Goal: Transaction & Acquisition: Purchase product/service

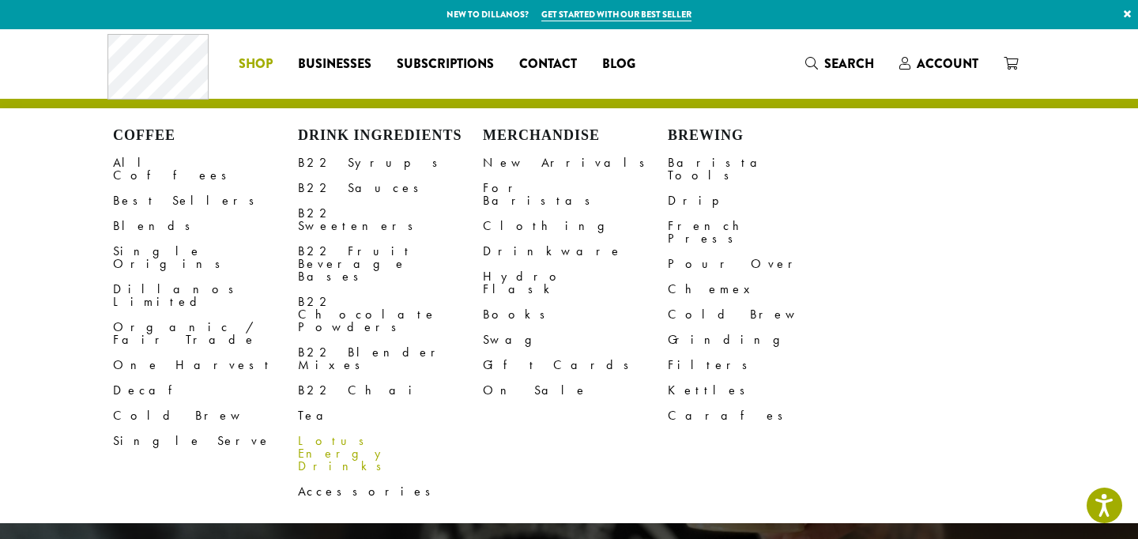
click at [321, 428] on link "Lotus Energy Drinks" at bounding box center [390, 453] width 185 height 51
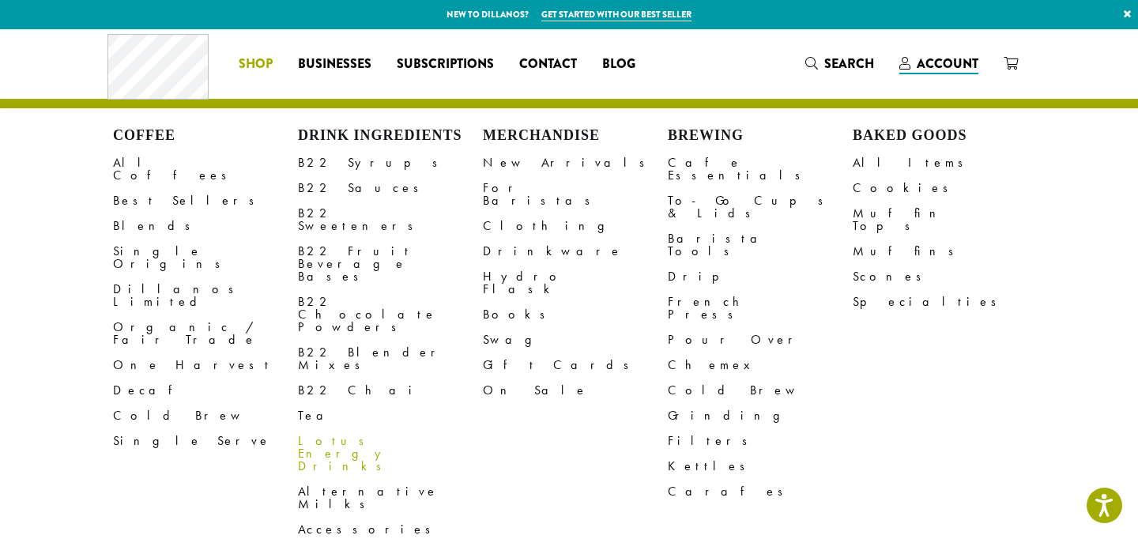
click at [311, 428] on link "Lotus Energy Drinks" at bounding box center [390, 453] width 185 height 51
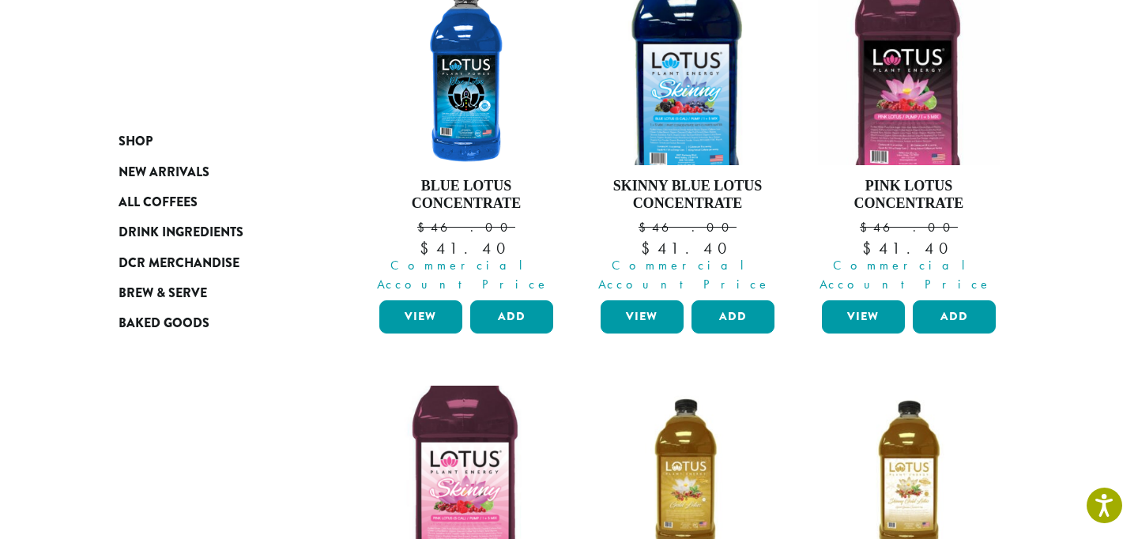
scroll to position [289, 0]
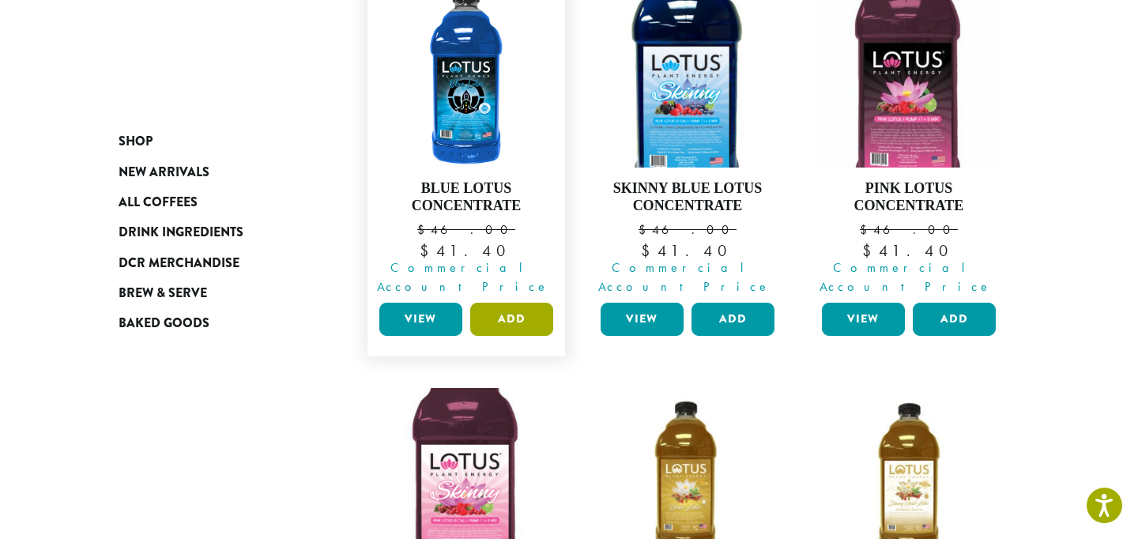
click at [488, 303] on button "Add" at bounding box center [511, 319] width 83 height 33
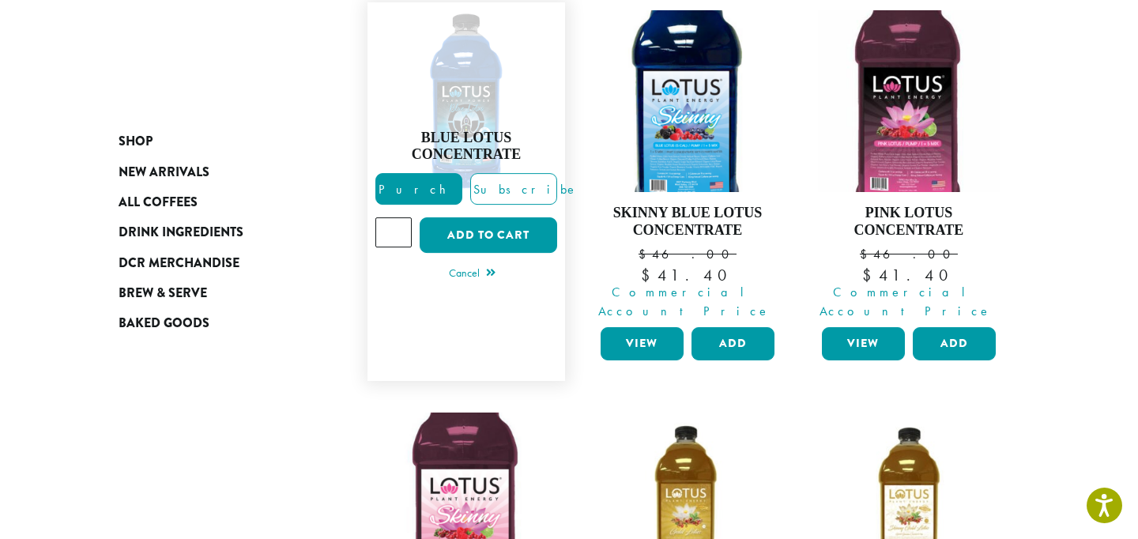
scroll to position [228, 0]
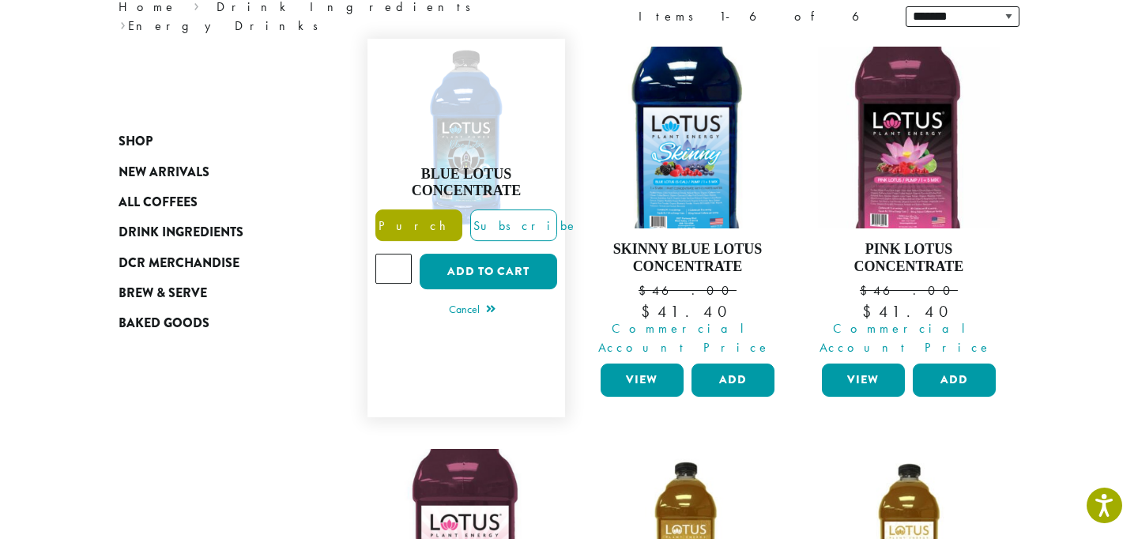
click at [417, 217] on span "Purchase" at bounding box center [443, 225] width 134 height 17
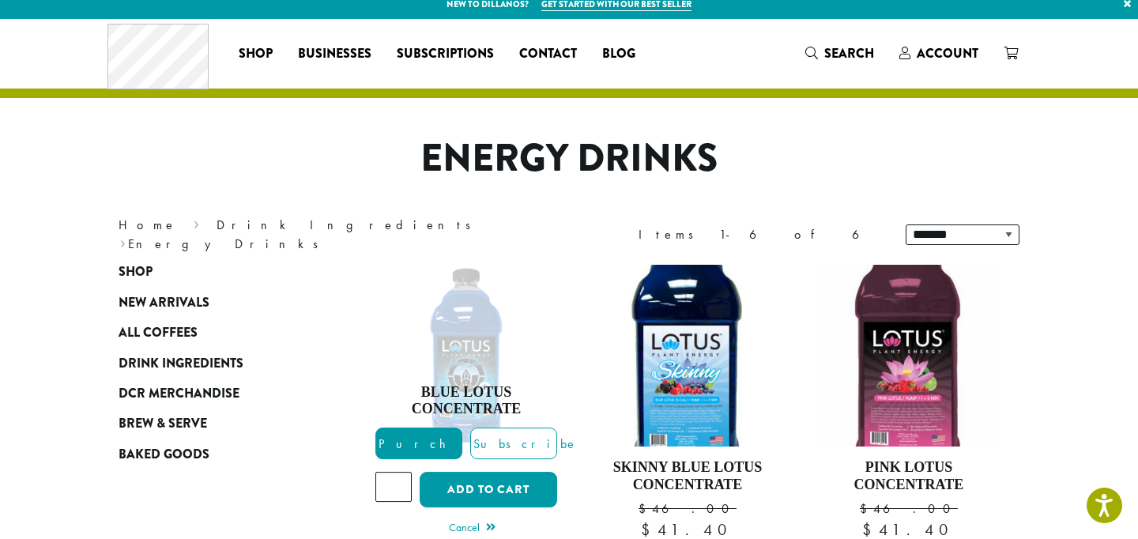
scroll to position [0, 0]
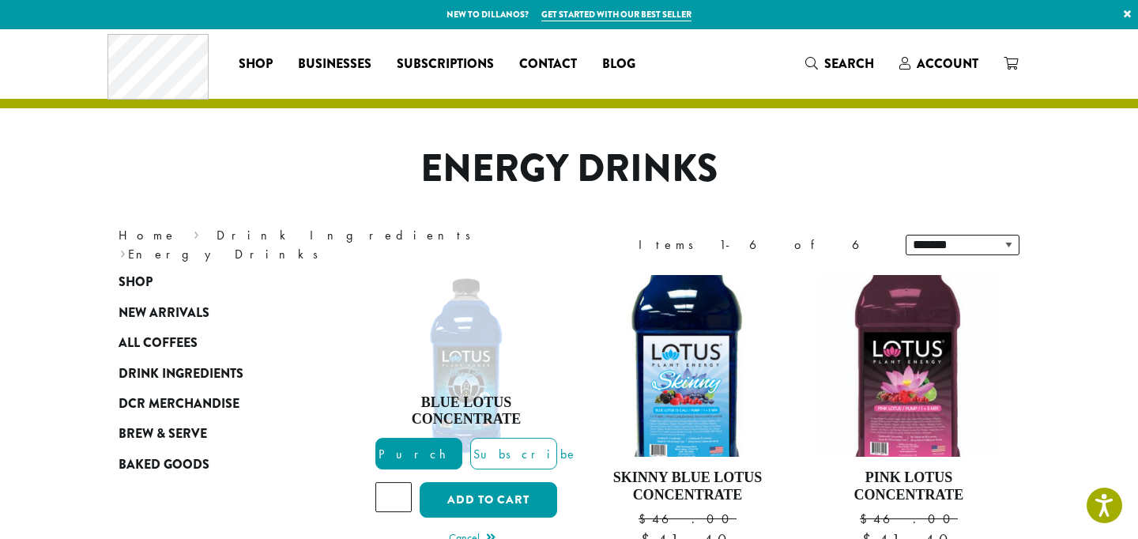
click at [851, 158] on h1 "Energy Drinks" at bounding box center [569, 169] width 924 height 46
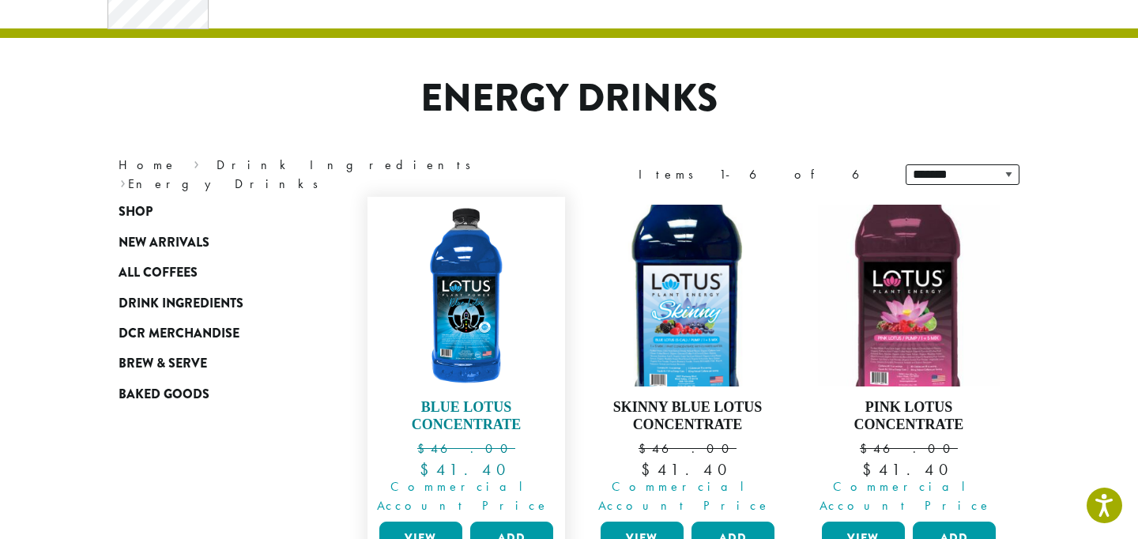
scroll to position [76, 0]
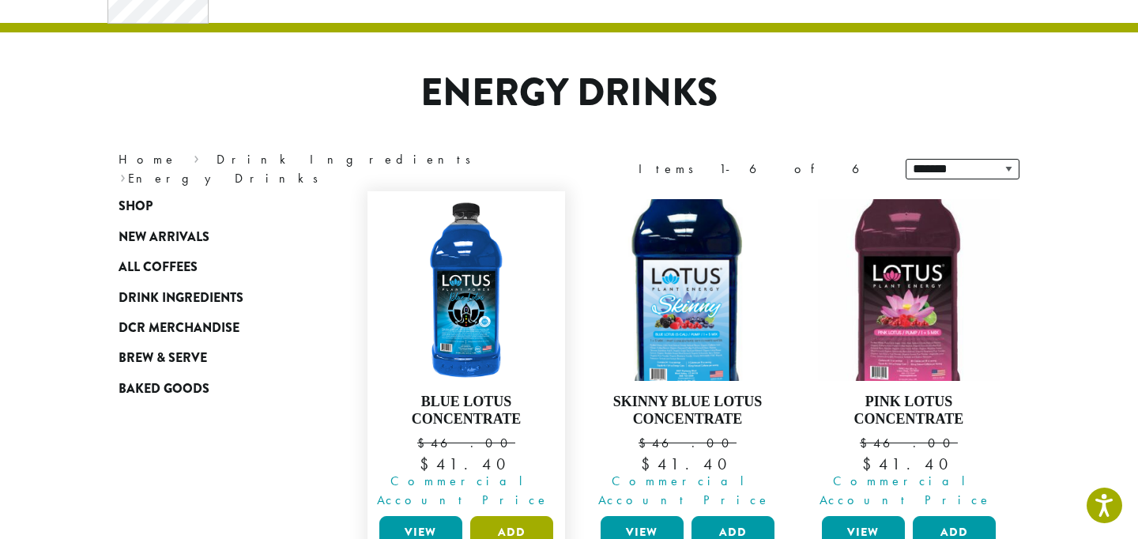
click at [513, 516] on button "Add" at bounding box center [511, 532] width 83 height 33
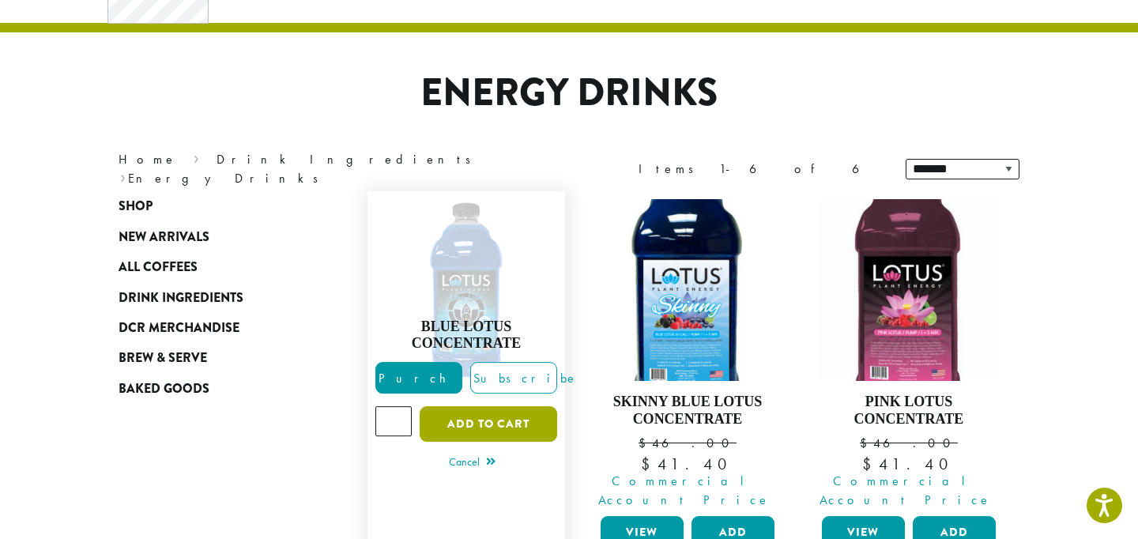
click at [451, 413] on button "Add to cart" at bounding box center [488, 424] width 137 height 36
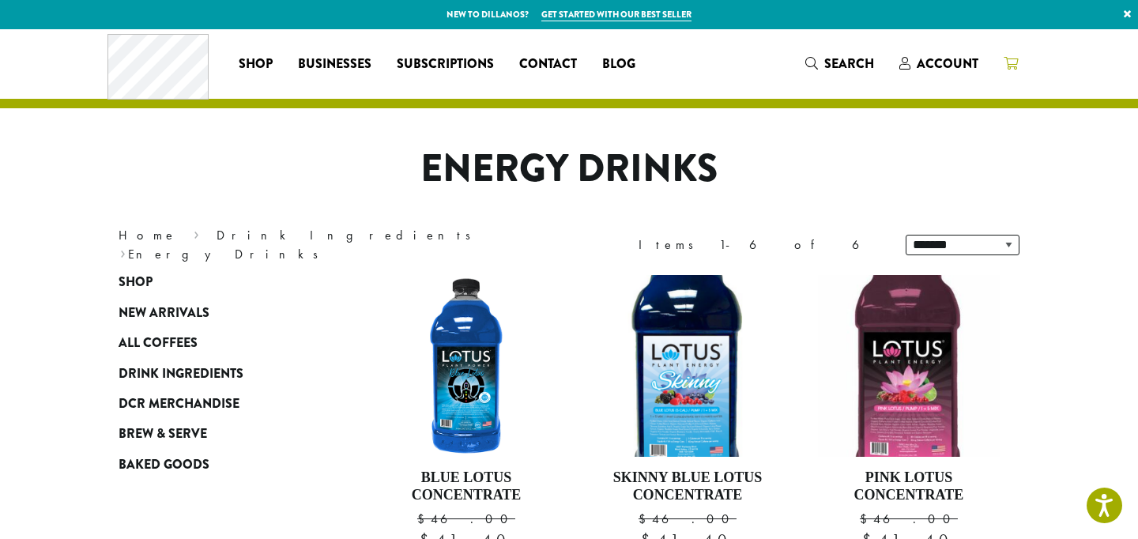
click at [1011, 60] on icon at bounding box center [1010, 63] width 14 height 13
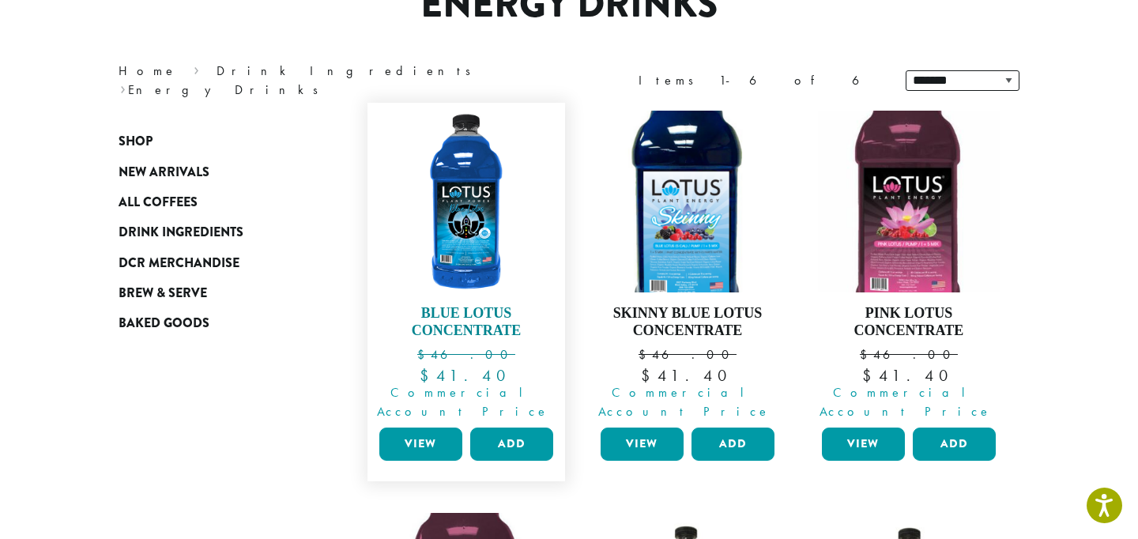
scroll to position [198, 0]
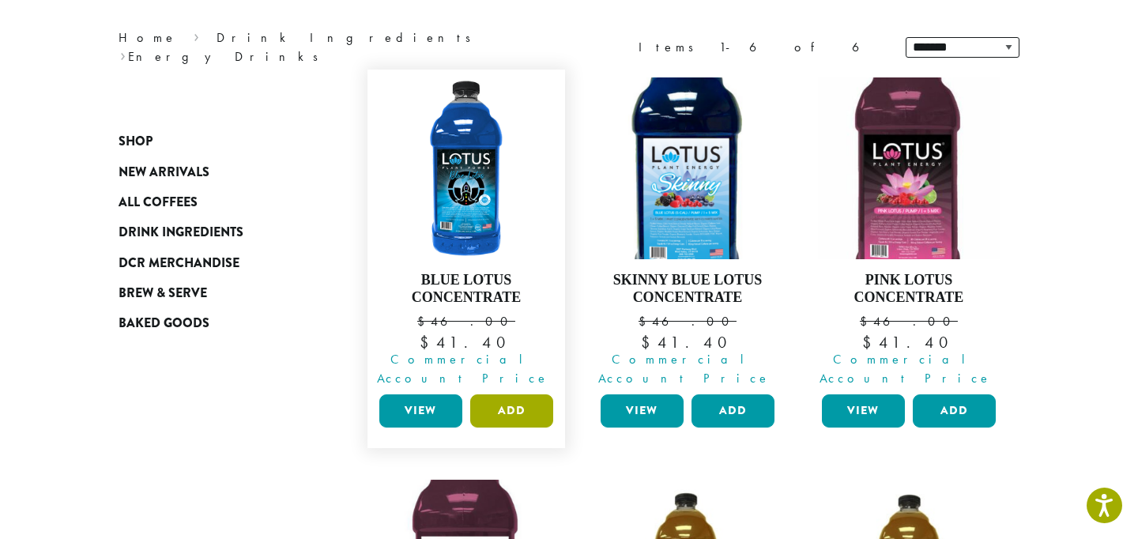
click at [494, 394] on button "Add" at bounding box center [511, 410] width 83 height 33
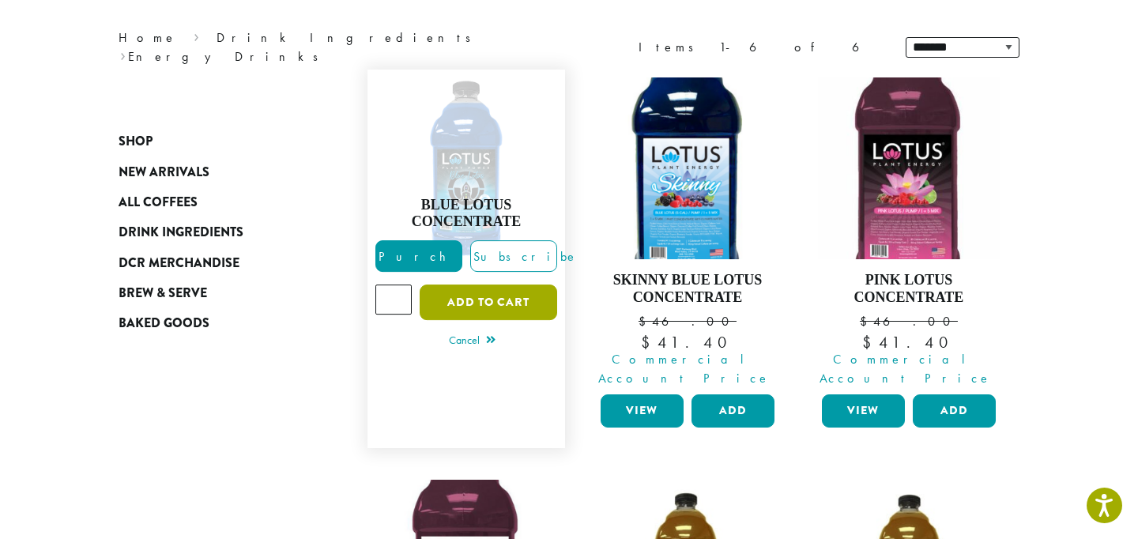
click at [469, 297] on button "Add to cart" at bounding box center [488, 302] width 137 height 36
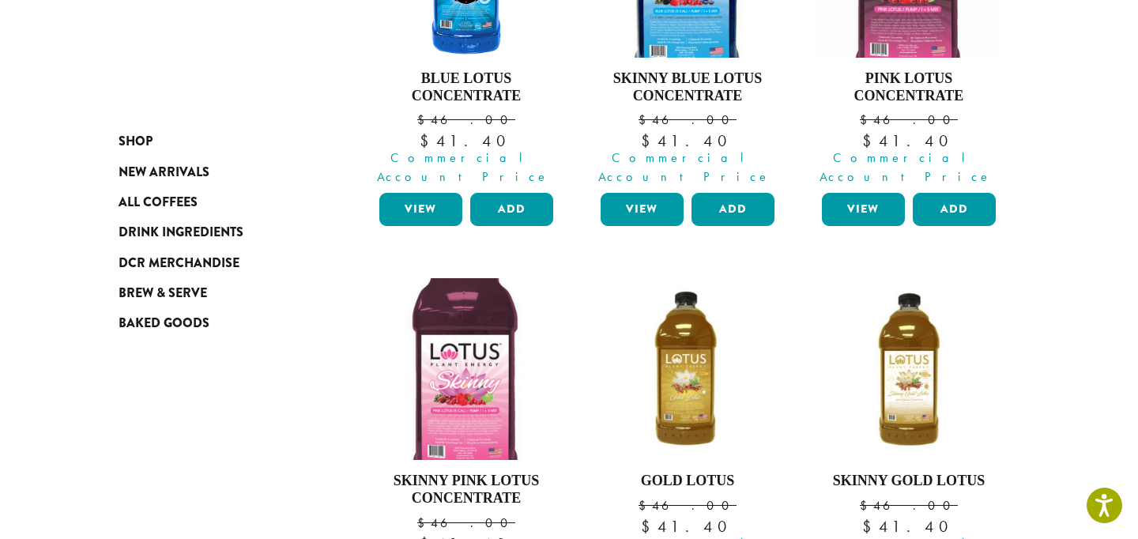
scroll to position [43, 0]
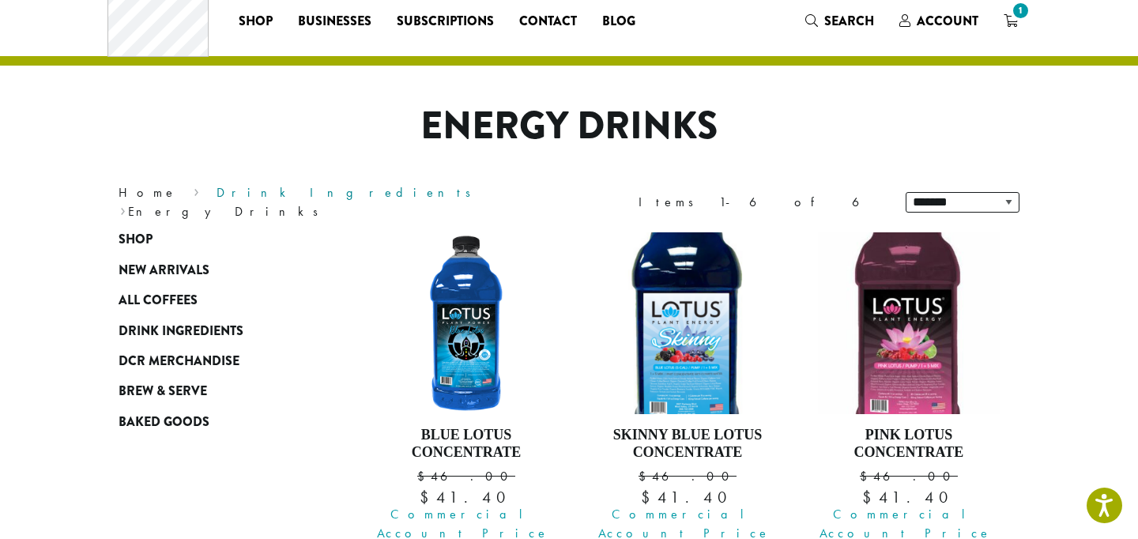
click at [224, 201] on link "Drink Ingredients" at bounding box center [348, 192] width 265 height 17
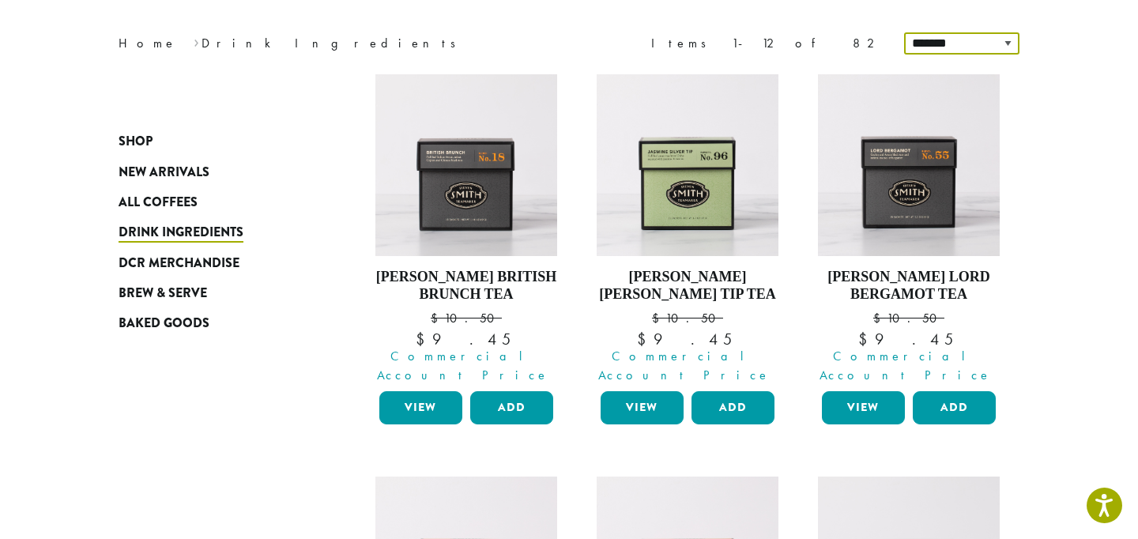
scroll to position [244, 0]
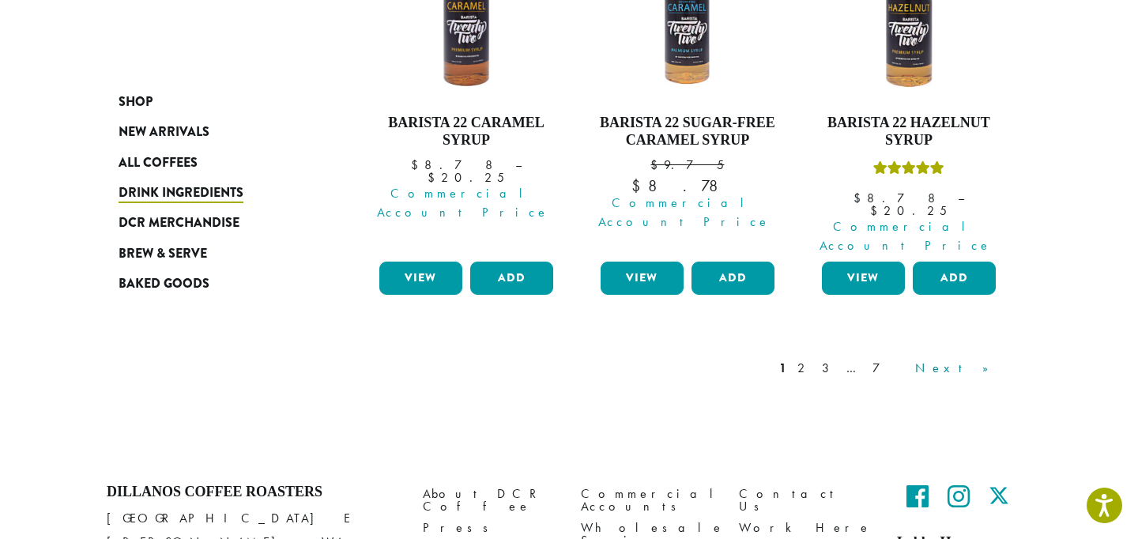
click at [979, 359] on link "Next »" at bounding box center [957, 368] width 91 height 19
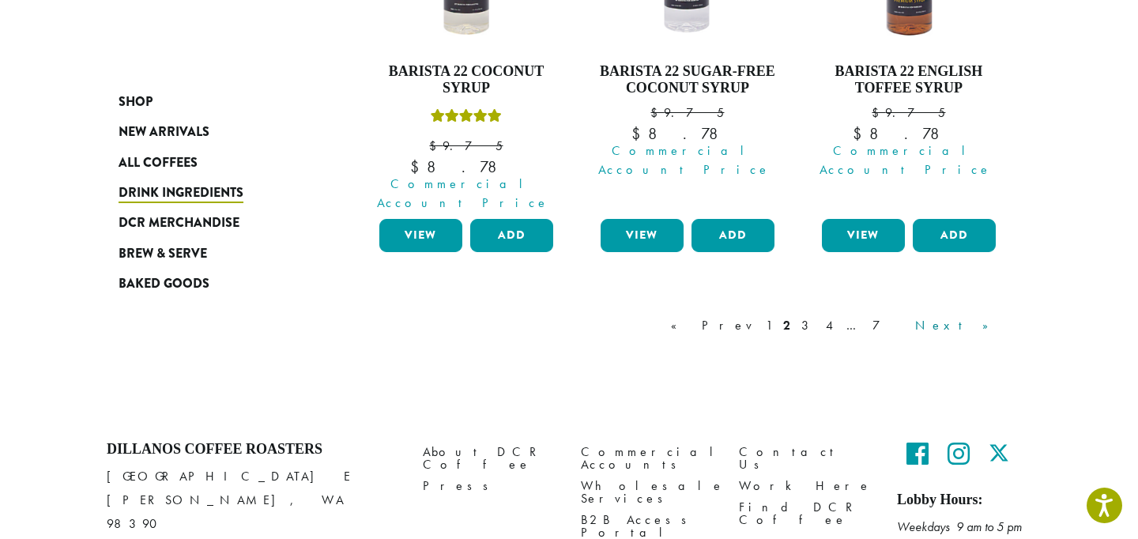
scroll to position [1678, 0]
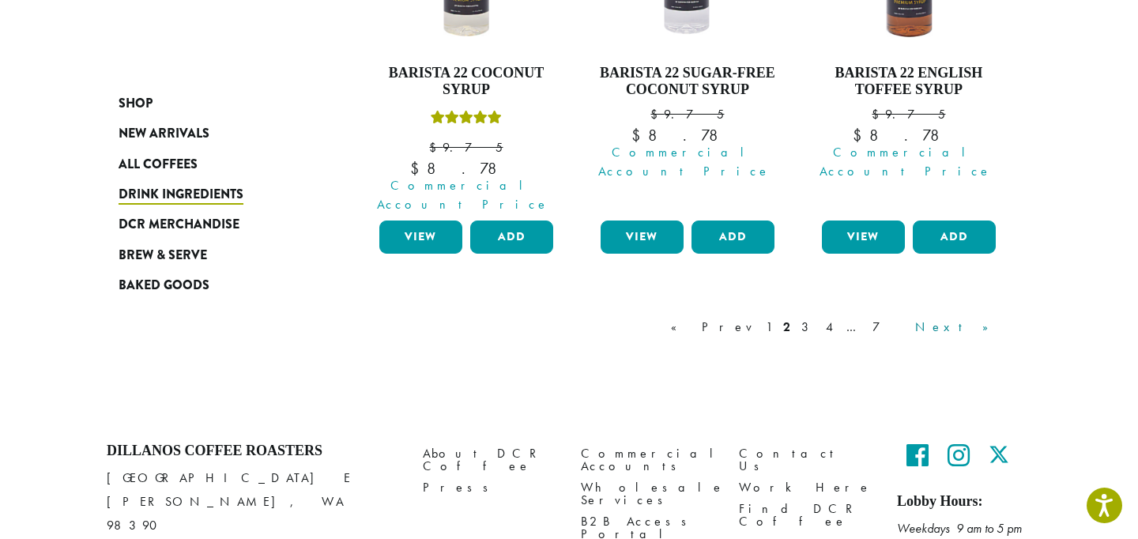
click at [980, 318] on link "Next »" at bounding box center [957, 327] width 91 height 19
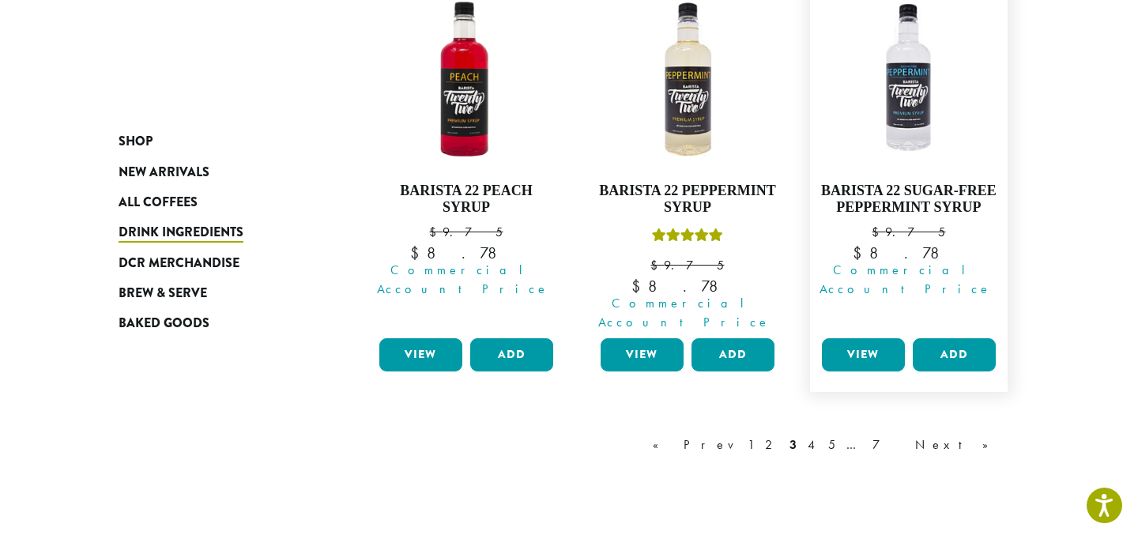
scroll to position [1531, 0]
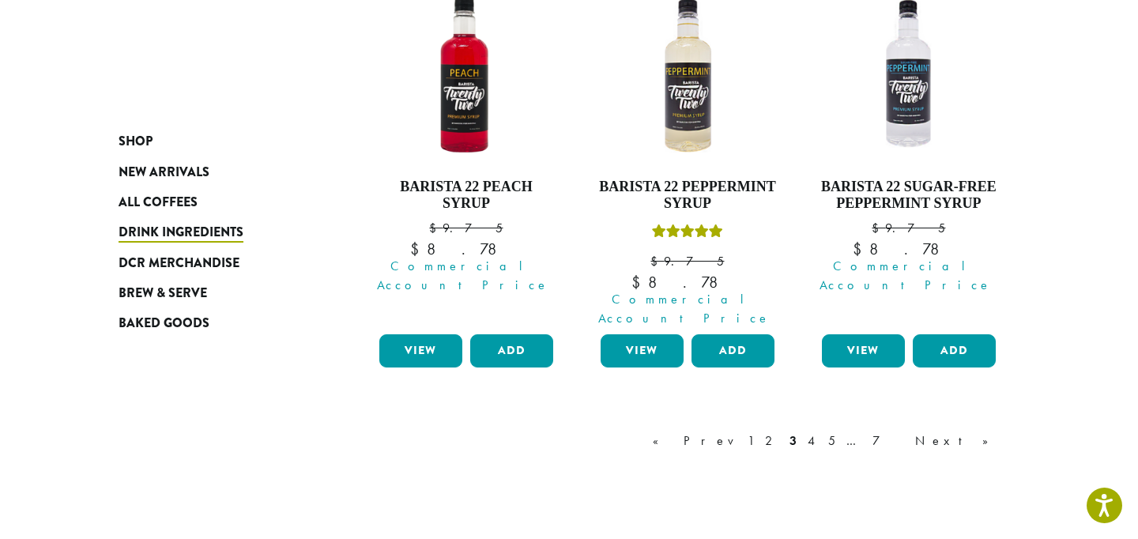
click at [981, 420] on div "« Prev 1 2 3 4 5 … 7 Next »" at bounding box center [828, 457] width 358 height 74
click at [981, 431] on link "Next »" at bounding box center [957, 440] width 91 height 19
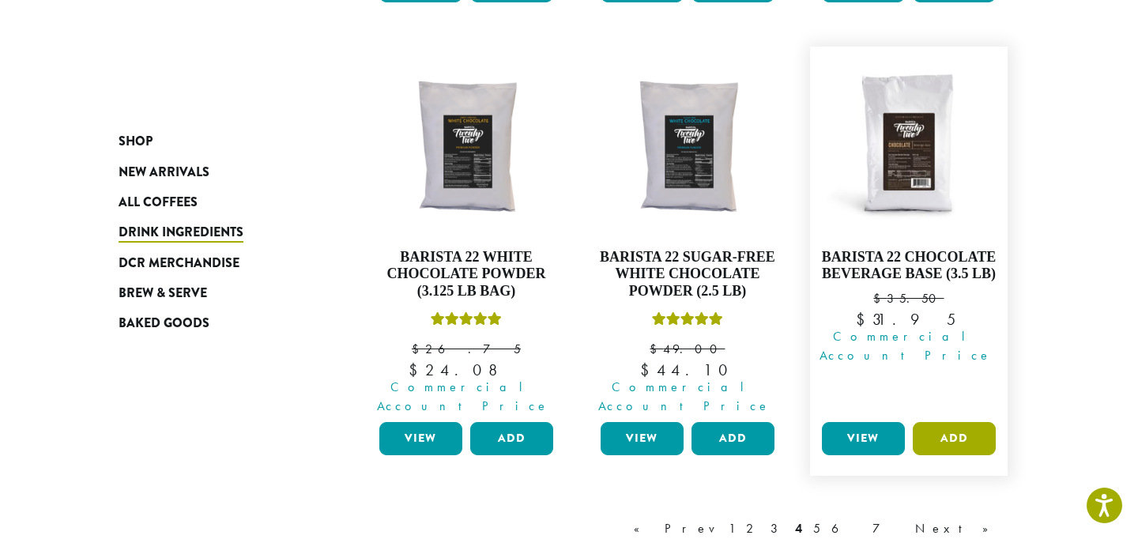
scroll to position [1462, 0]
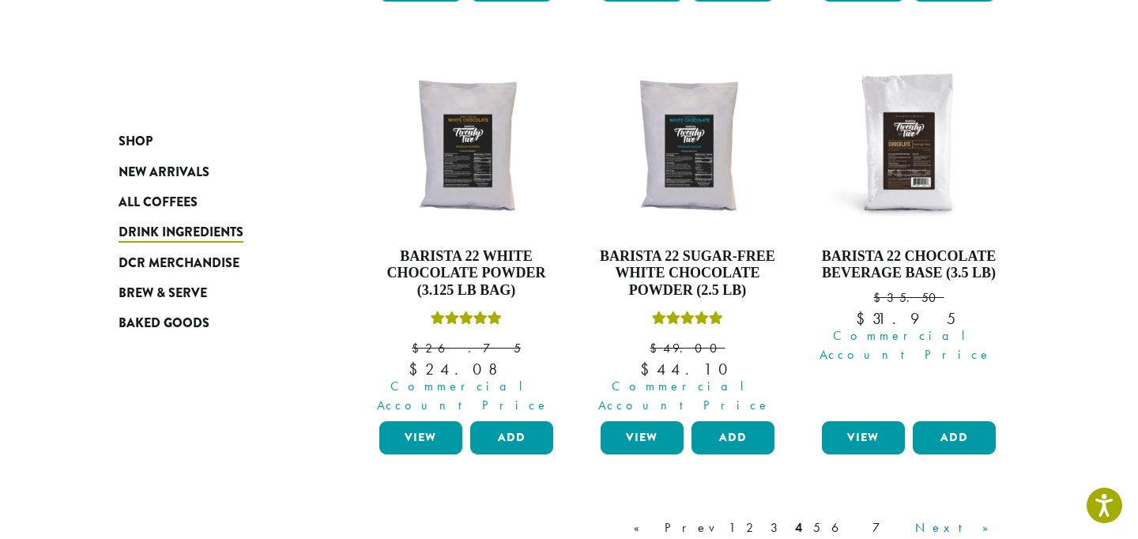
click at [982, 518] on link "Next »" at bounding box center [957, 527] width 91 height 19
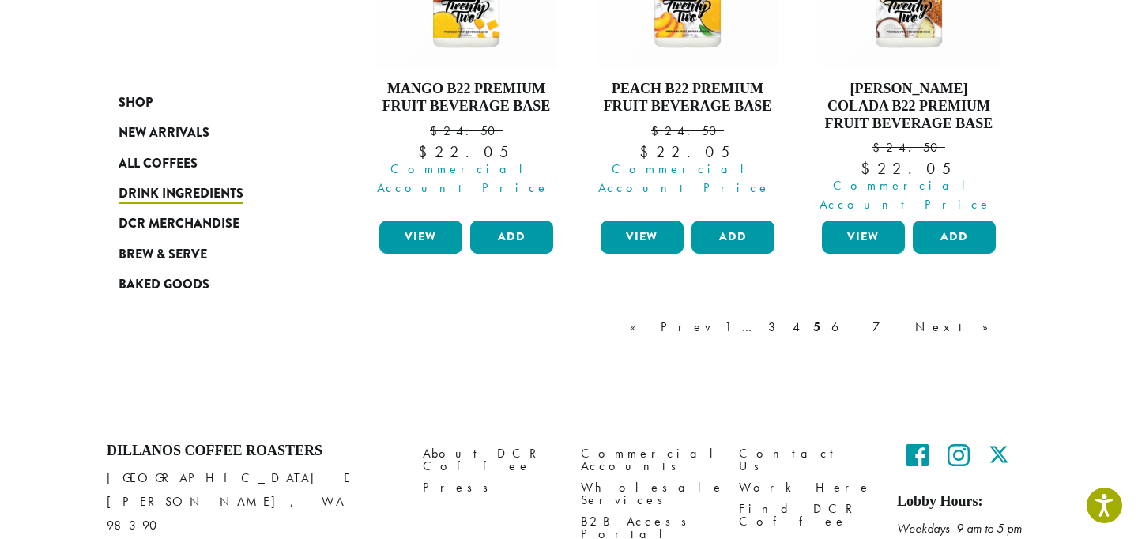
scroll to position [1711, 0]
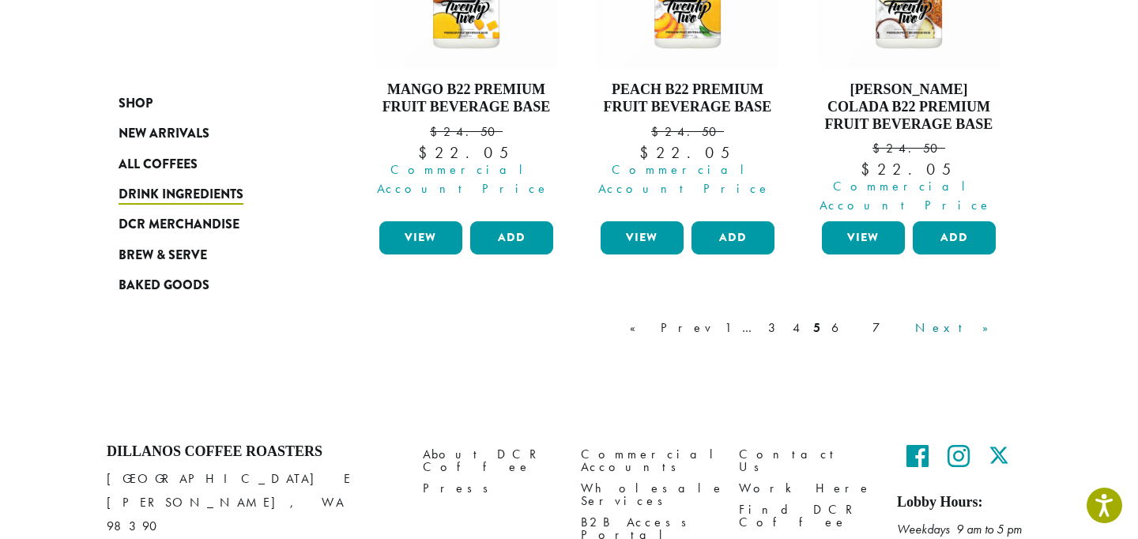
click at [987, 318] on link "Next »" at bounding box center [957, 327] width 91 height 19
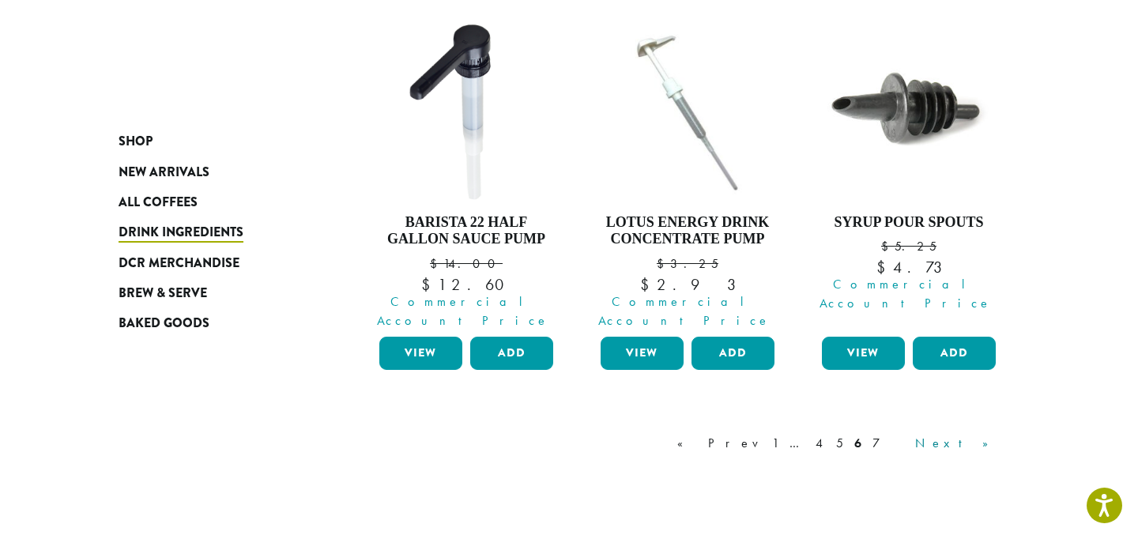
scroll to position [1429, 0]
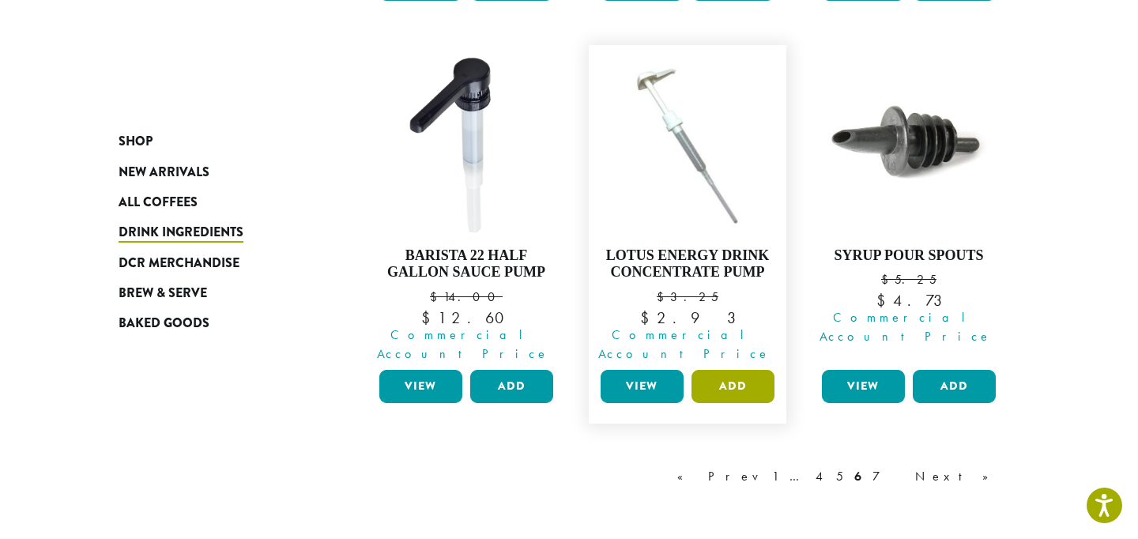
click at [733, 370] on button "Add" at bounding box center [732, 386] width 83 height 33
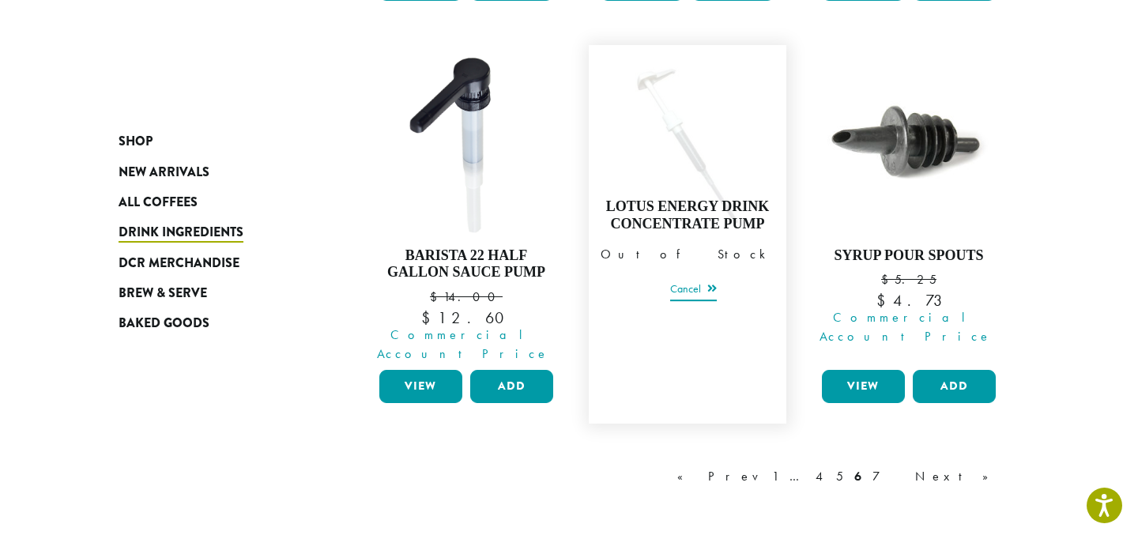
click at [698, 279] on link "Cancel" at bounding box center [693, 290] width 47 height 22
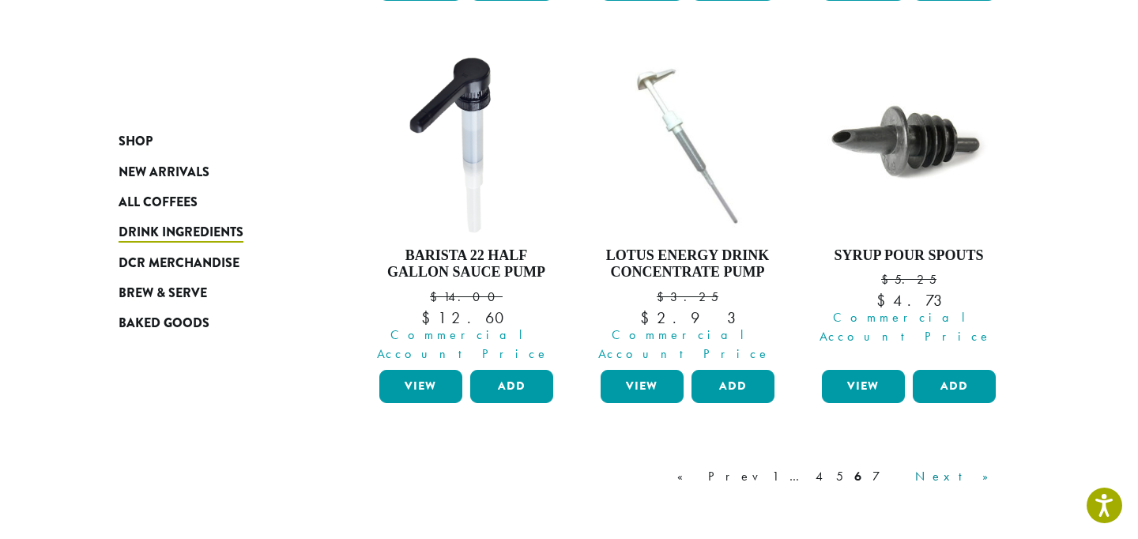
click at [984, 467] on link "Next »" at bounding box center [957, 476] width 91 height 19
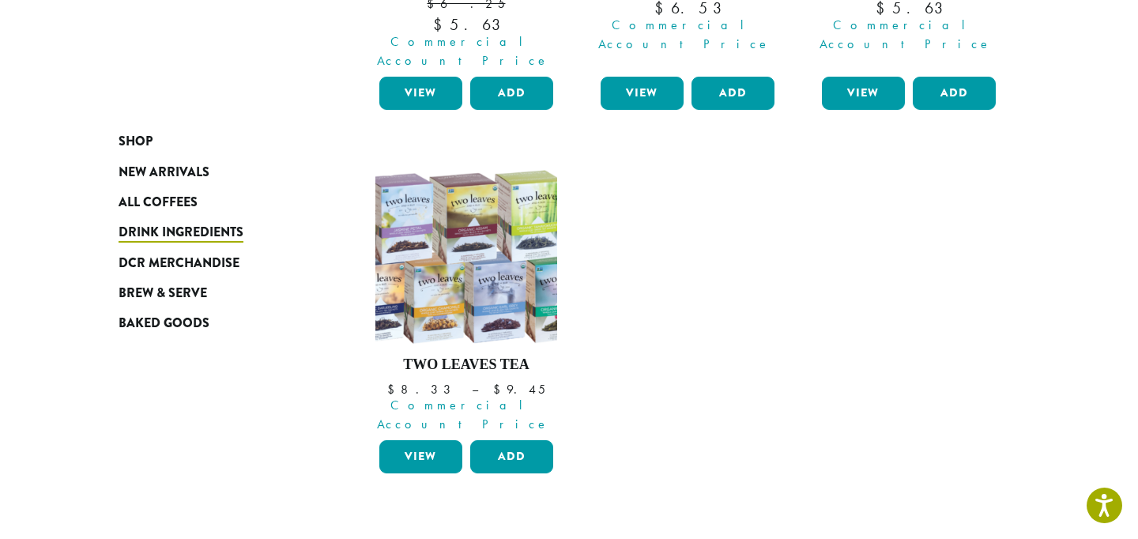
scroll to position [1359, 0]
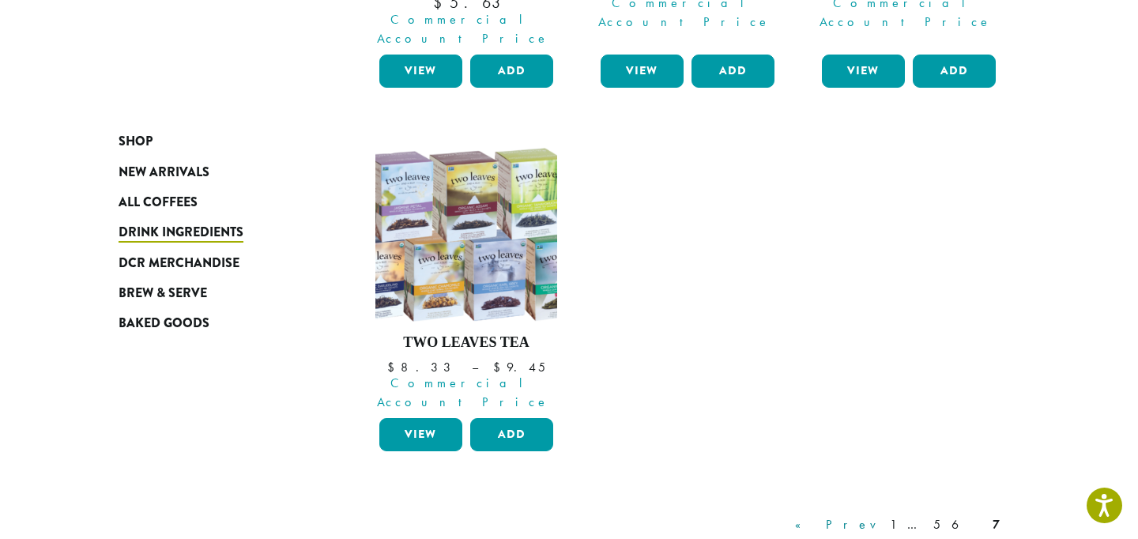
click at [882, 515] on link "« Prev" at bounding box center [837, 524] width 90 height 19
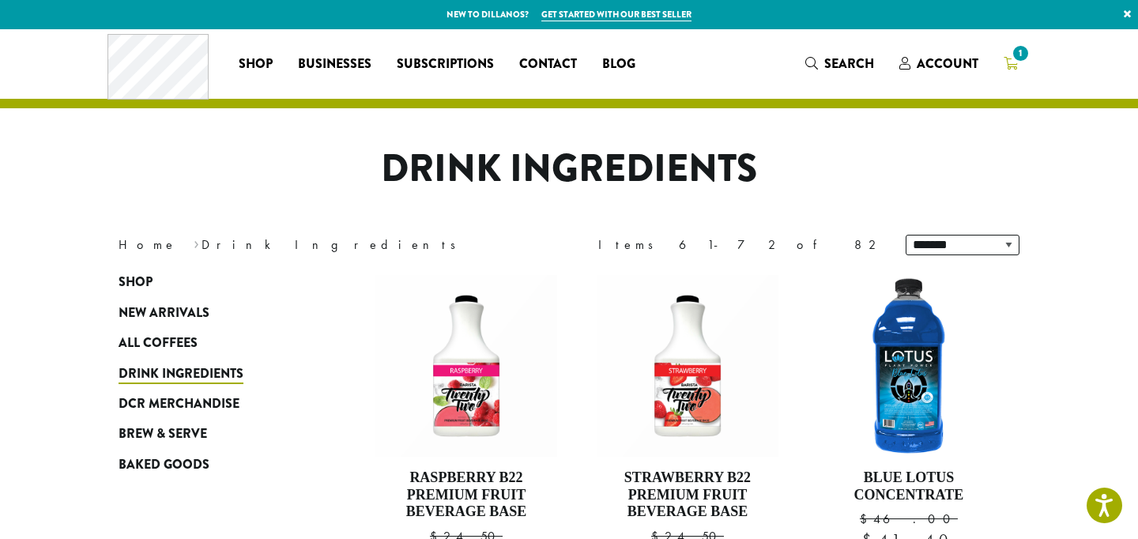
click at [1014, 63] on icon "1" at bounding box center [1010, 63] width 14 height 13
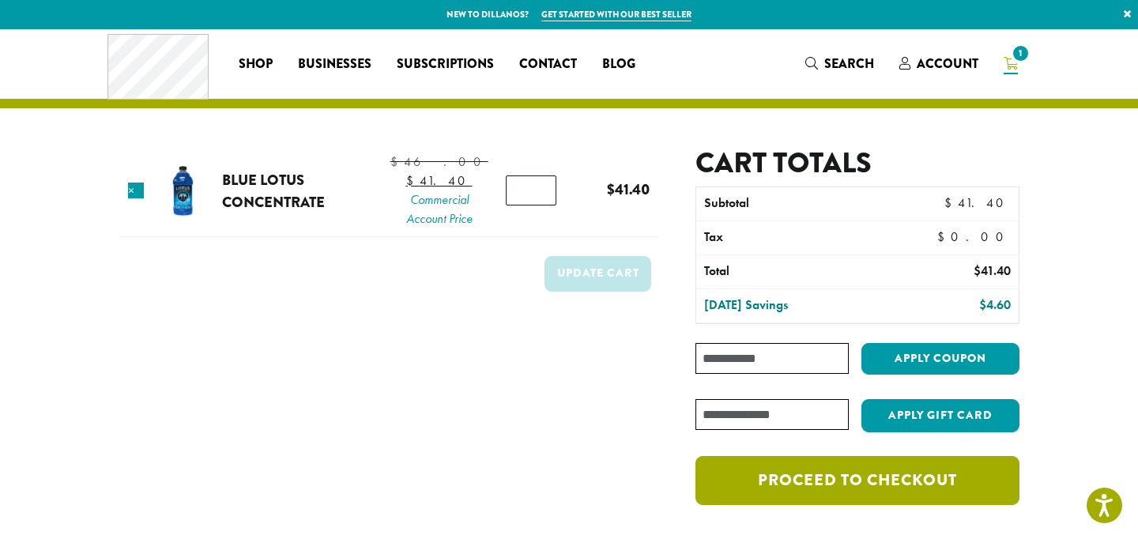
click at [847, 477] on link "Proceed to checkout" at bounding box center [857, 480] width 324 height 49
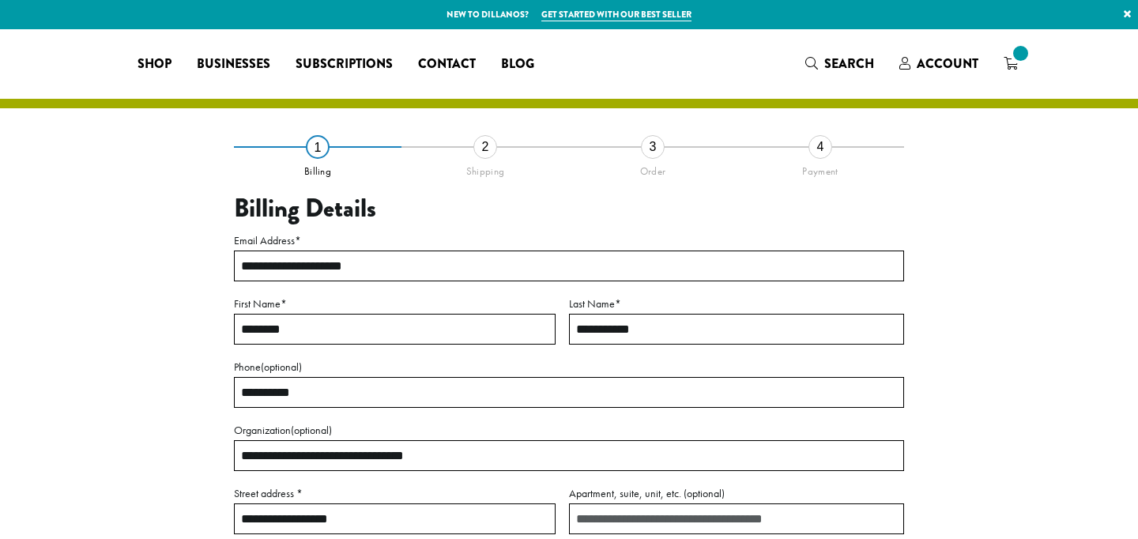
select select "**"
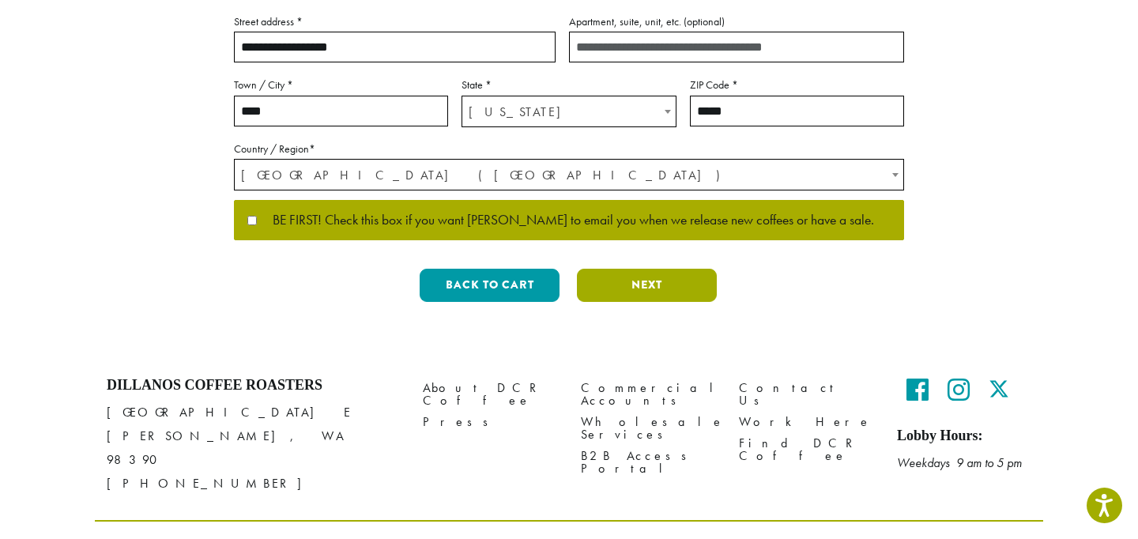
click at [653, 292] on button "Next" at bounding box center [647, 285] width 140 height 33
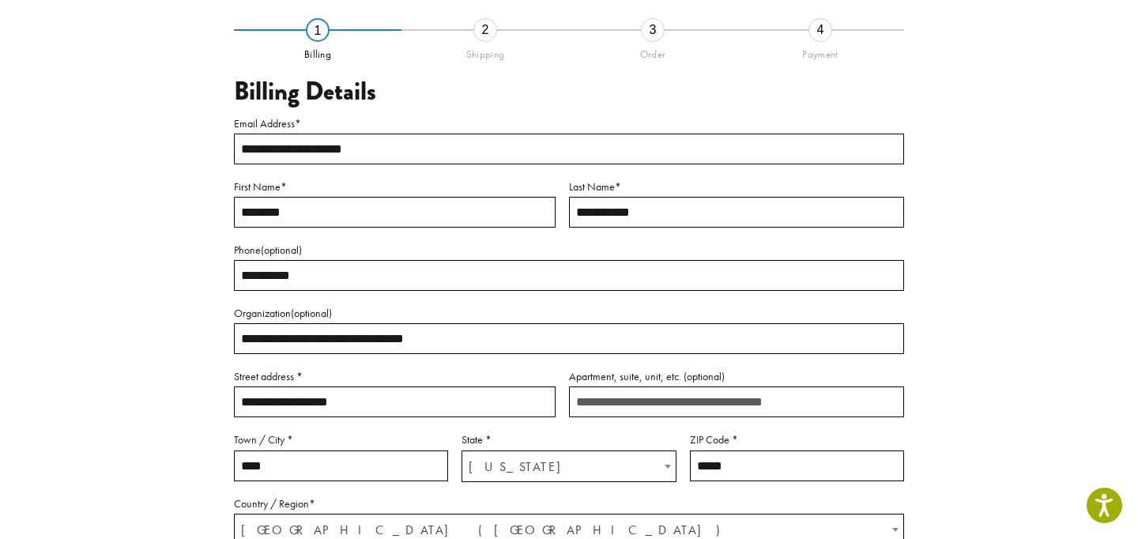
scroll to position [90, 0]
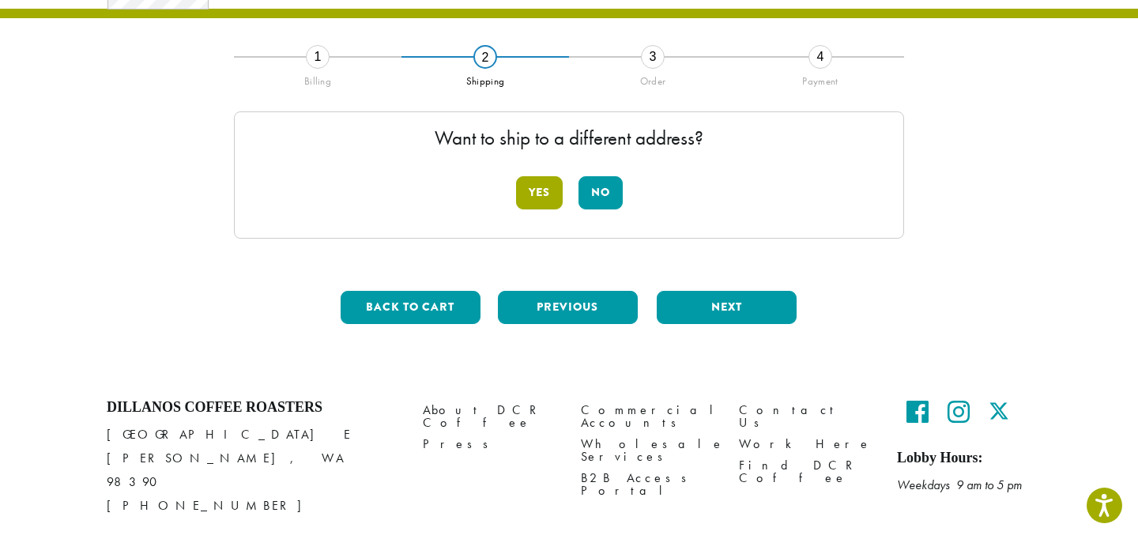
click at [548, 190] on button "Yes" at bounding box center [539, 192] width 47 height 33
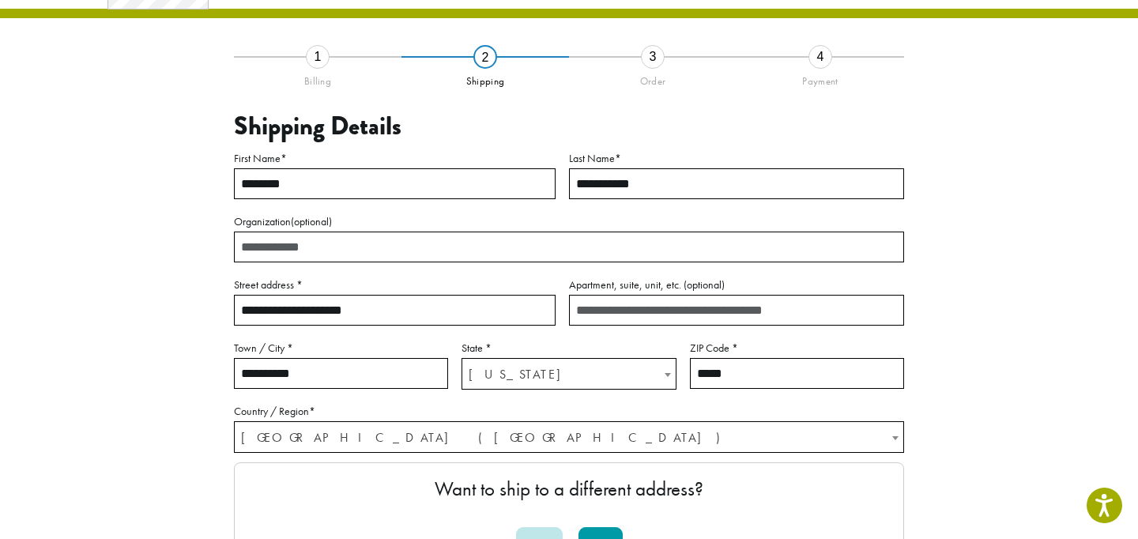
click at [396, 314] on input "**********" at bounding box center [395, 310] width 322 height 31
type input "**********"
type input "****"
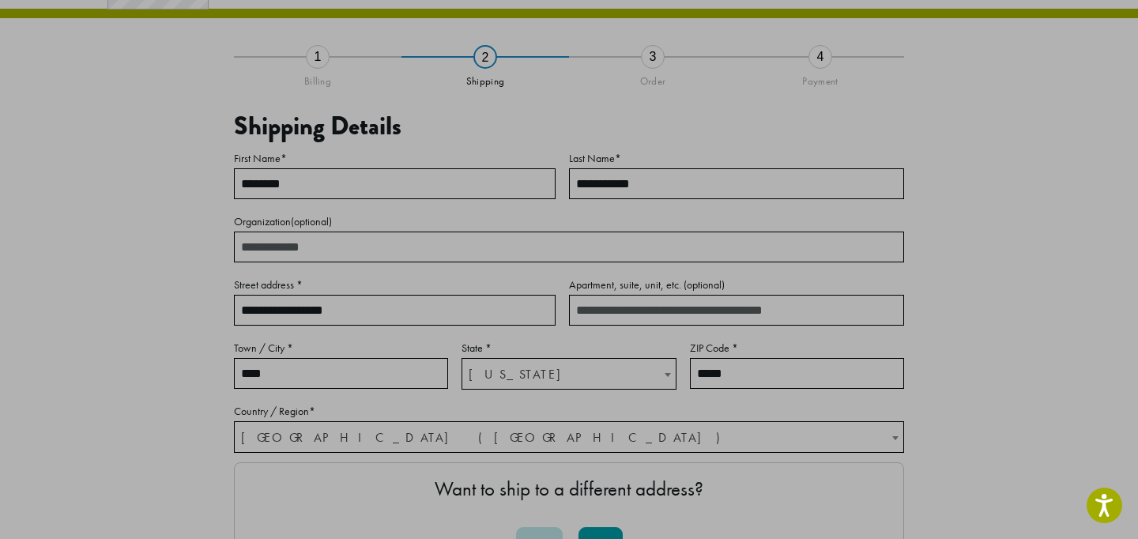
click at [606, 323] on input "Apartment, suite, unit, etc. (optional)" at bounding box center [736, 310] width 335 height 31
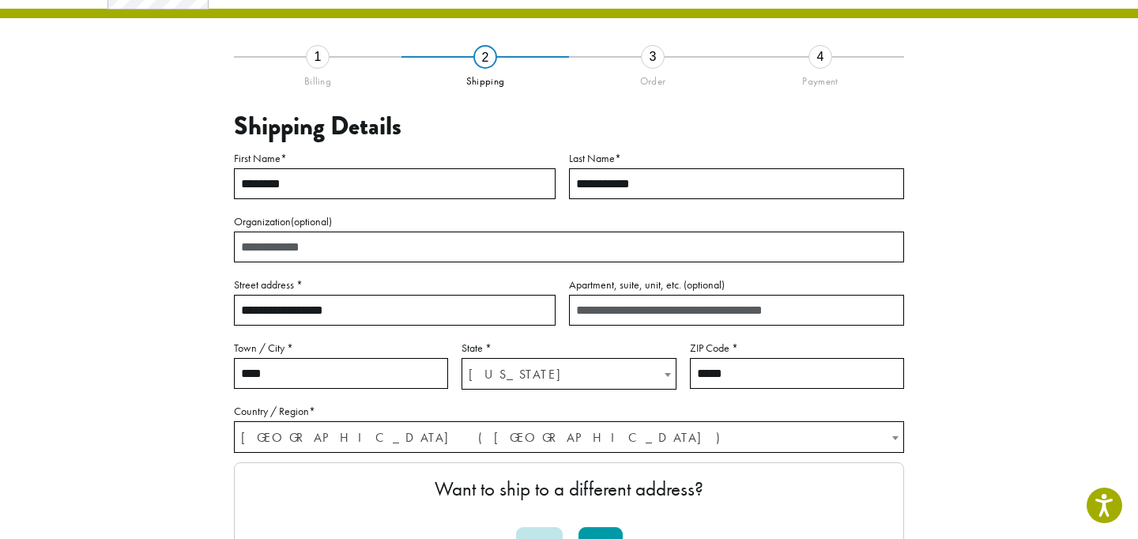
click at [702, 375] on input "*****" at bounding box center [797, 373] width 214 height 31
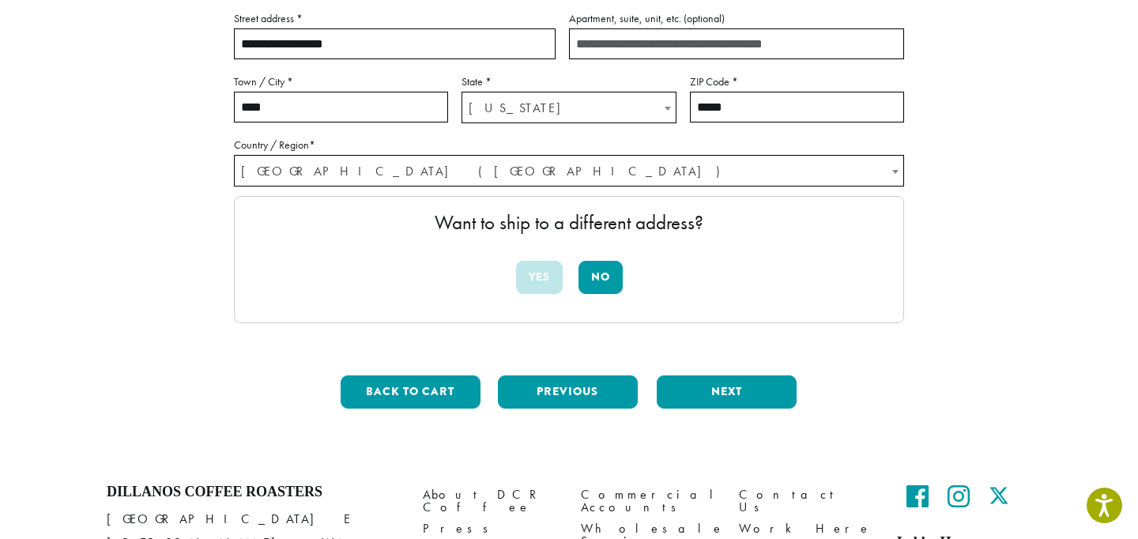
scroll to position [438, 0]
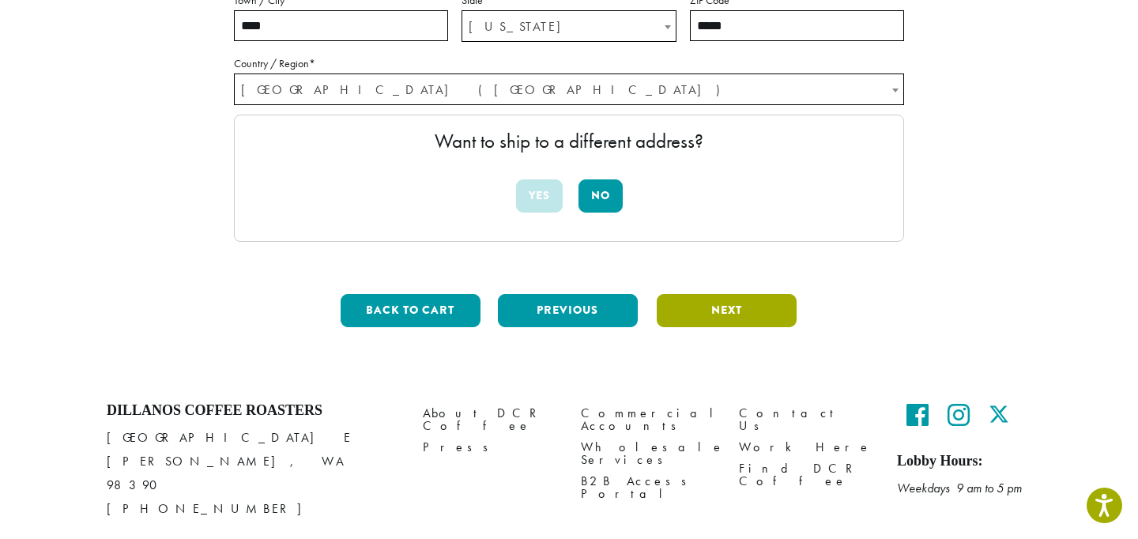
type input "*****"
click at [685, 312] on button "Next" at bounding box center [727, 310] width 140 height 33
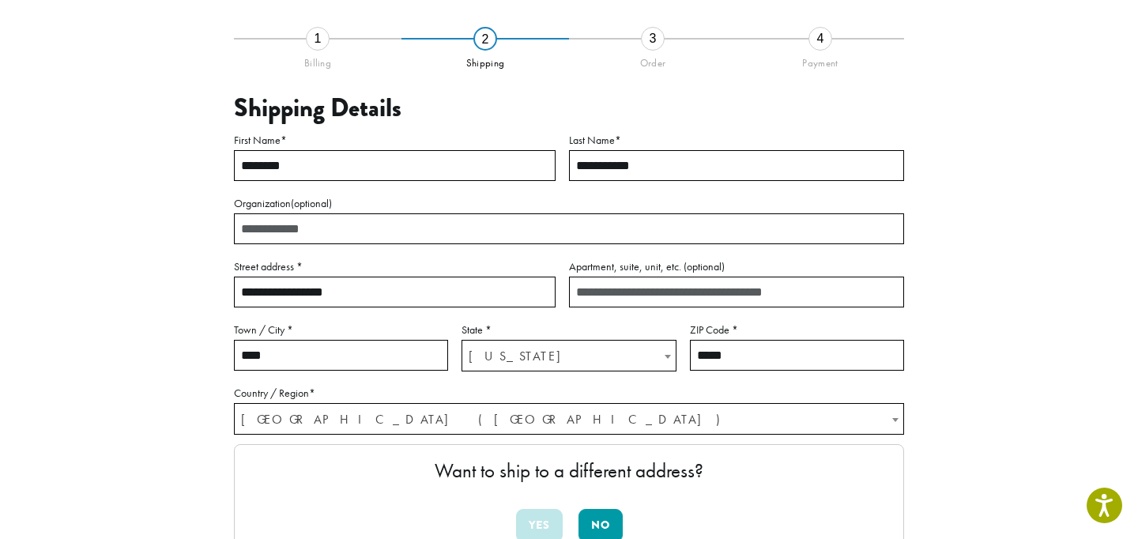
scroll to position [90, 0]
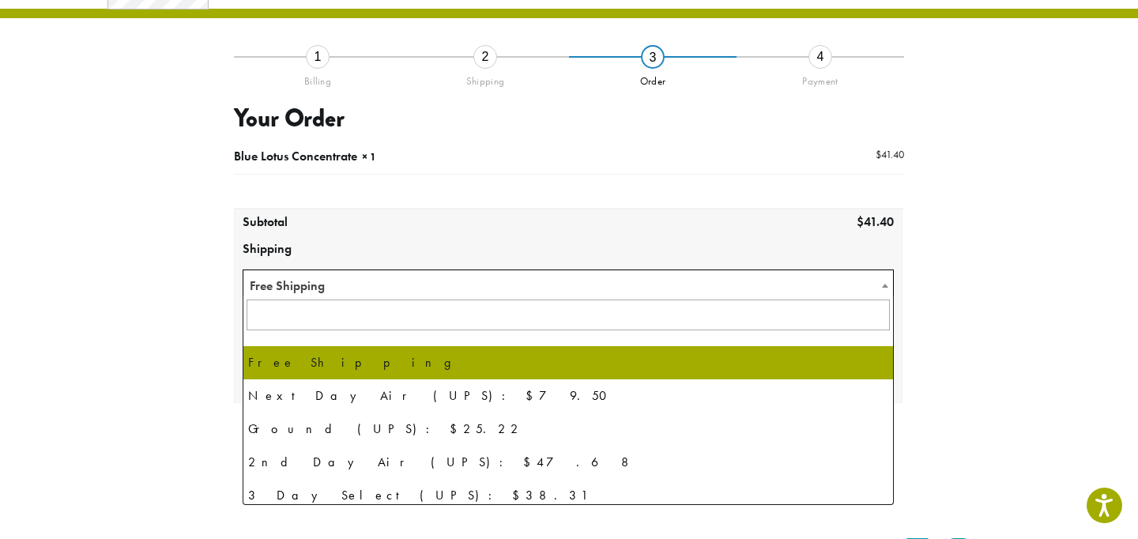
click at [674, 294] on span "Free Shipping" at bounding box center [567, 285] width 649 height 31
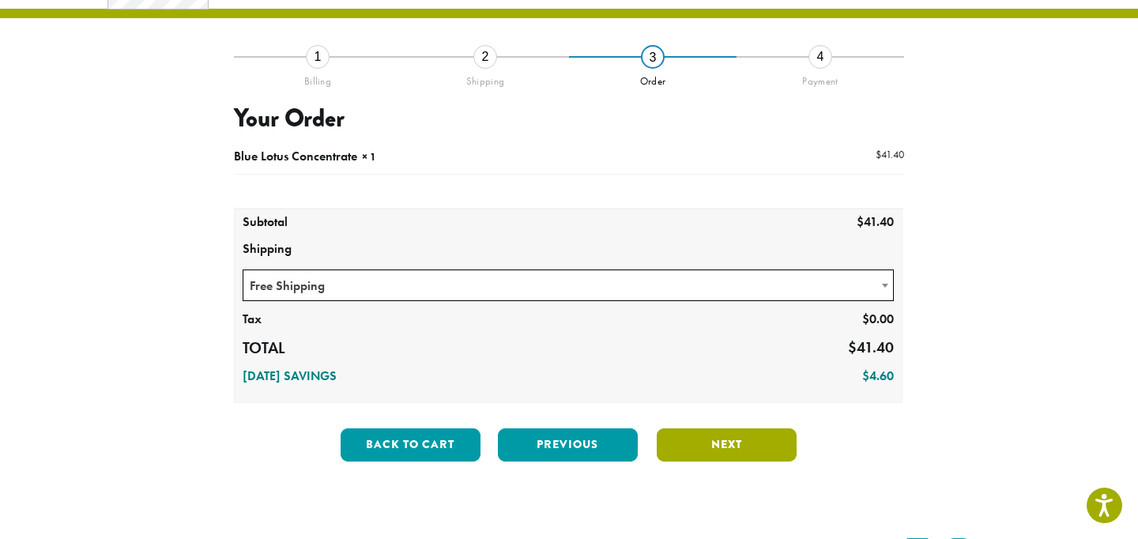
click at [717, 438] on button "Next" at bounding box center [727, 444] width 140 height 33
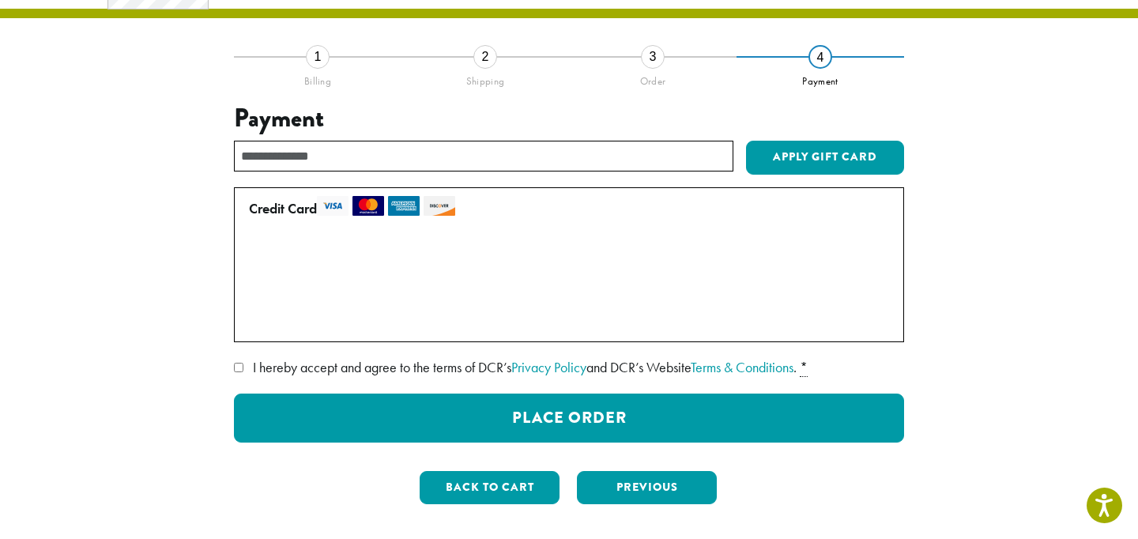
click at [239, 371] on label "I hereby accept and agree to the terms of DCR’s Privacy Policy and DCR’s Websit…" at bounding box center [569, 367] width 670 height 25
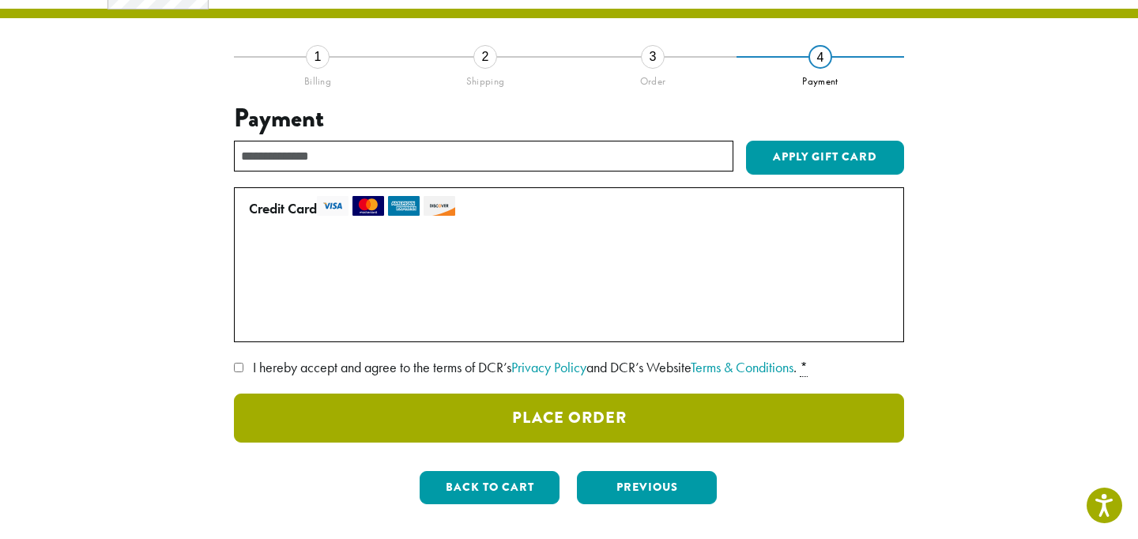
click at [313, 414] on button "Place Order" at bounding box center [569, 417] width 670 height 49
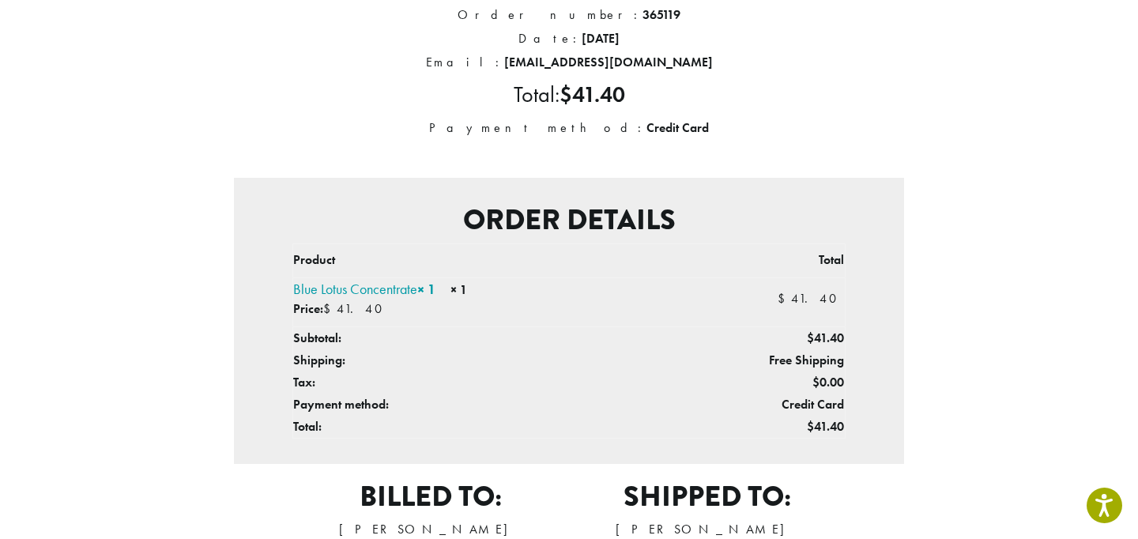
scroll to position [224, 0]
